Goal: Find specific page/section: Find specific page/section

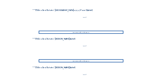
scroll to position [94, 0]
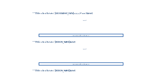
click at [80, 35] on div "Ga naar afbeeldingen" at bounding box center [81, 35] width 85 height 3
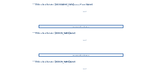
scroll to position [121, 0]
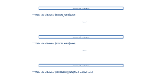
click at [87, 65] on div "Ga naar afbeeldingen" at bounding box center [81, 65] width 85 height 3
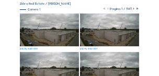
scroll to position [42, 0]
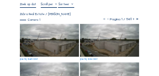
click at [133, 20] on icon at bounding box center [134, 19] width 4 height 4
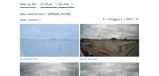
click at [133, 20] on icon at bounding box center [134, 19] width 4 height 4
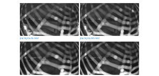
scroll to position [31, 0]
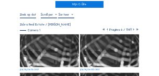
click at [105, 32] on icon at bounding box center [107, 30] width 4 height 4
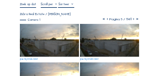
scroll to position [21, 0]
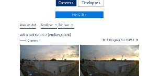
click at [133, 41] on icon at bounding box center [134, 40] width 4 height 4
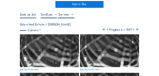
scroll to position [31, 0]
click at [133, 30] on icon at bounding box center [134, 30] width 4 height 4
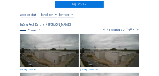
click at [134, 31] on icon at bounding box center [134, 30] width 4 height 4
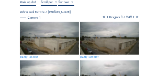
scroll to position [47, 0]
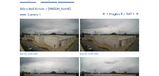
click at [133, 15] on icon at bounding box center [134, 14] width 4 height 4
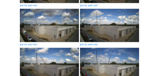
scroll to position [183, 0]
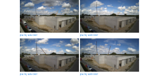
click at [109, 54] on img at bounding box center [109, 55] width 59 height 33
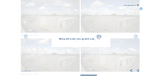
scroll to position [184, 0]
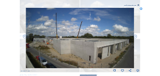
click at [139, 71] on icon at bounding box center [137, 71] width 3 height 4
